Goal: Information Seeking & Learning: Learn about a topic

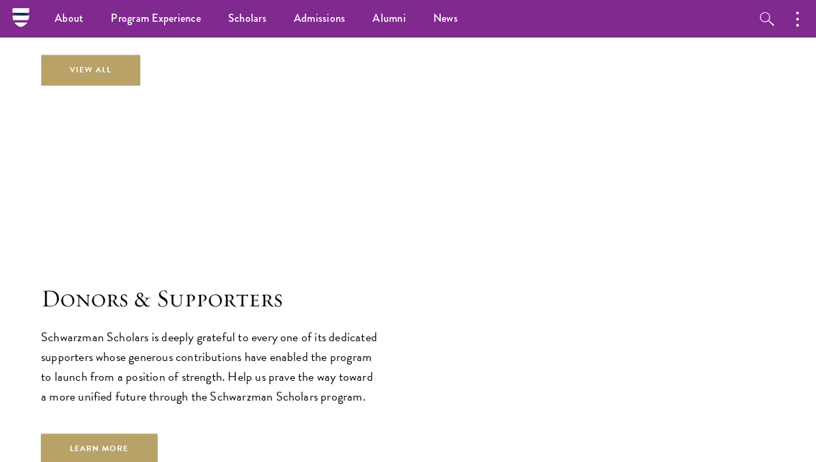
scroll to position [3455, 0]
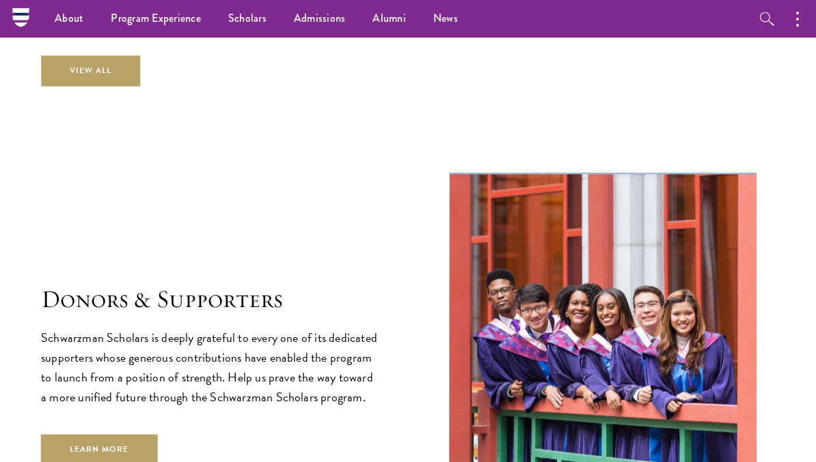
click at [238, 19] on link "Scholars" at bounding box center [247, 19] width 66 height 38
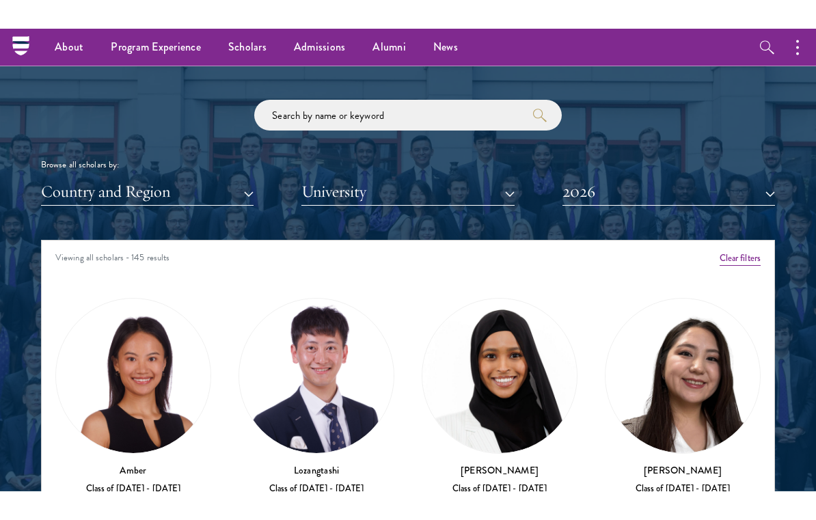
scroll to position [1509, 0]
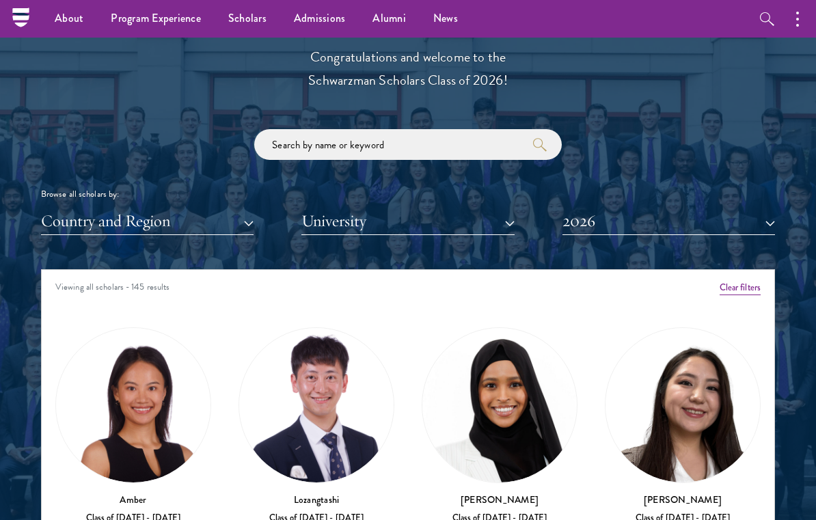
click at [637, 221] on button "2026" at bounding box center [668, 221] width 212 height 28
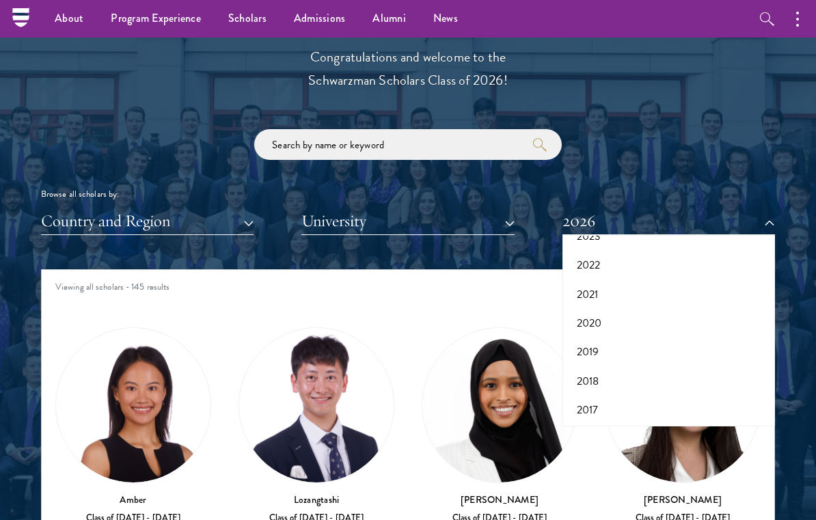
scroll to position [139, 0]
click at [663, 401] on button "2017" at bounding box center [668, 410] width 204 height 29
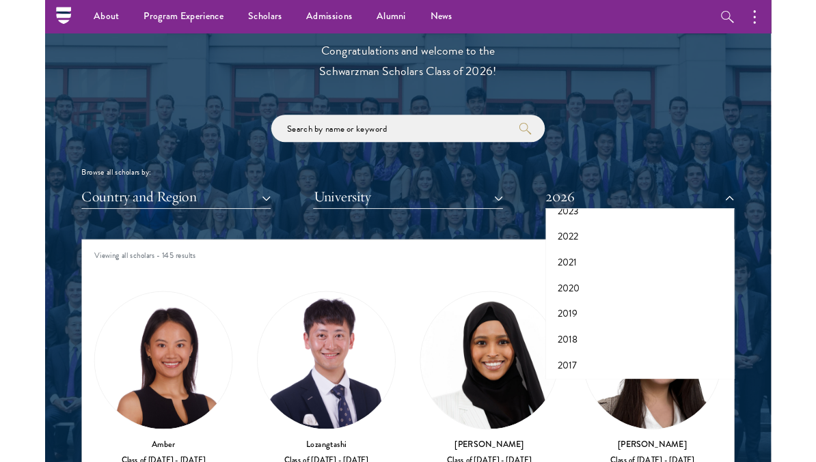
scroll to position [1568, 0]
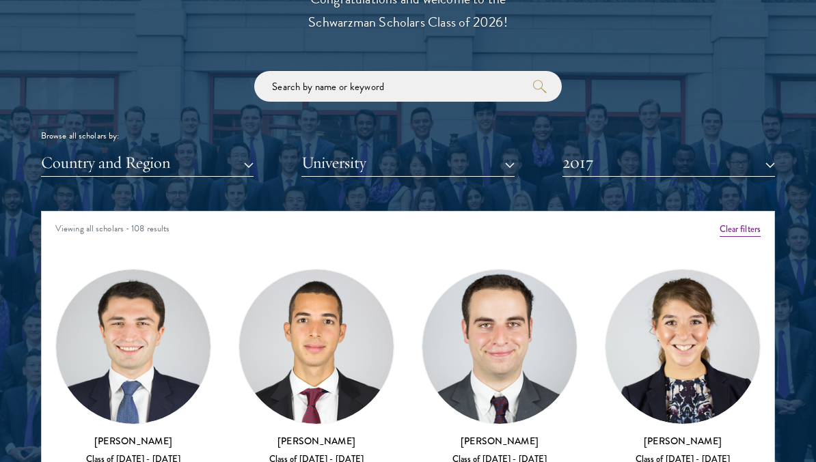
click at [714, 174] on button "2017" at bounding box center [668, 163] width 212 height 28
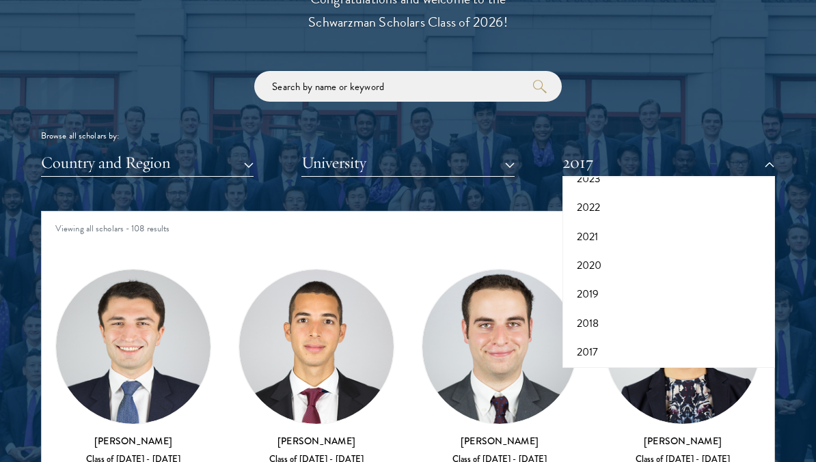
click at [802, 107] on div at bounding box center [408, 281] width 816 height 844
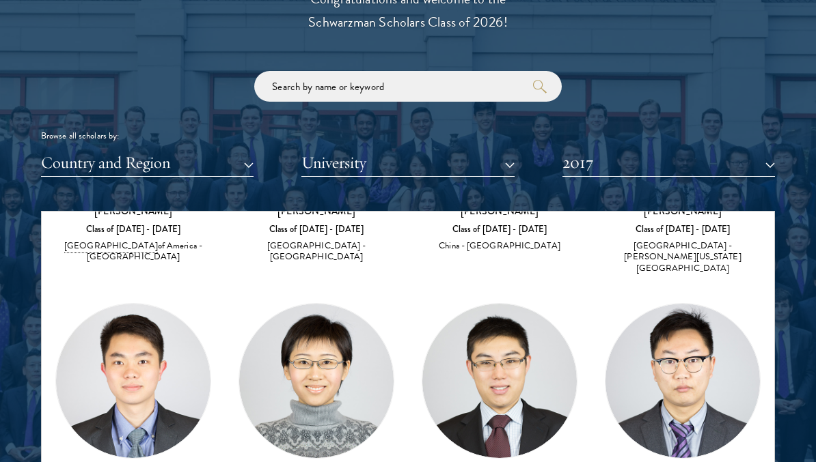
scroll to position [1567, 0]
click at [583, 163] on button "2017" at bounding box center [668, 164] width 212 height 28
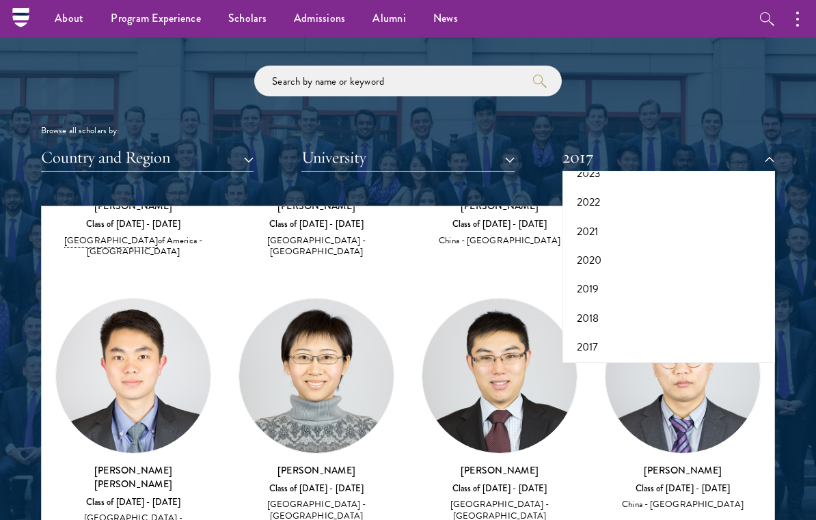
click at [622, 320] on button "2018" at bounding box center [668, 318] width 204 height 29
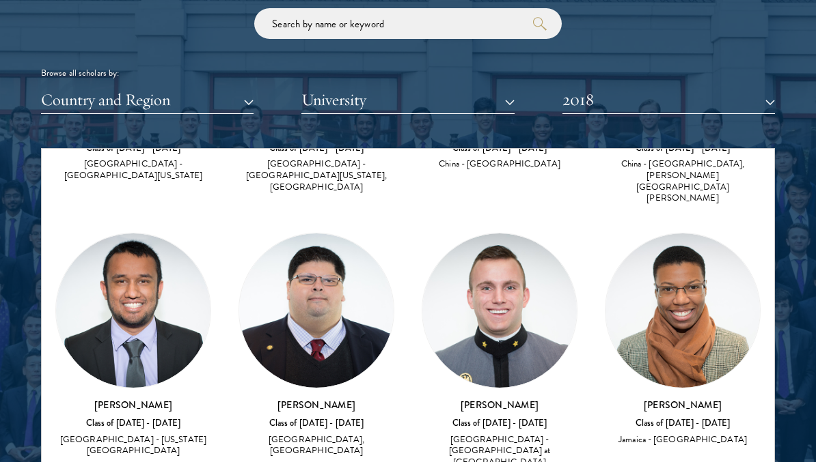
scroll to position [4868, 0]
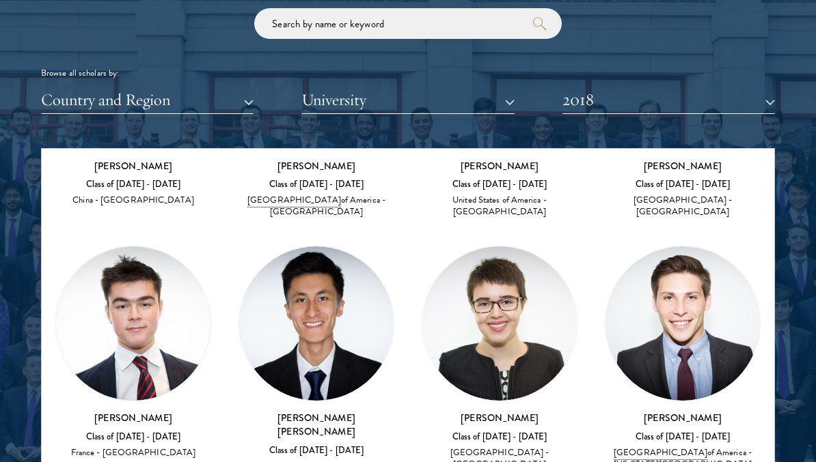
click at [630, 111] on button "2018" at bounding box center [668, 100] width 212 height 28
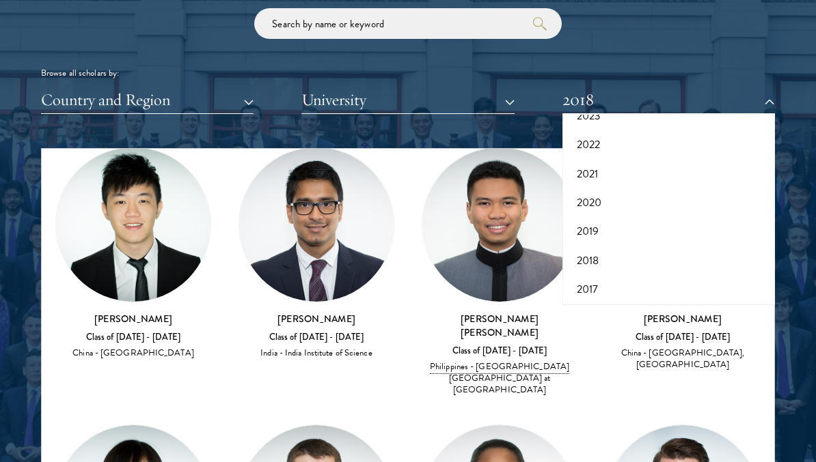
click at [619, 294] on button "2017" at bounding box center [668, 289] width 204 height 29
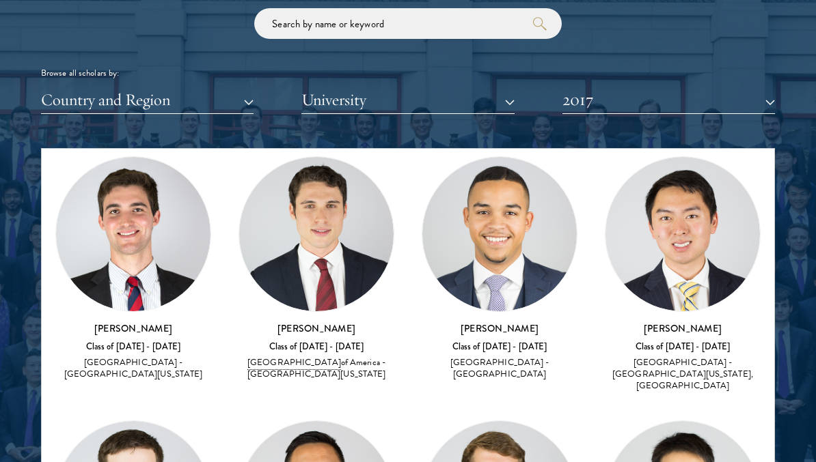
scroll to position [2143, 0]
